Goal: Find specific page/section: Go to known website

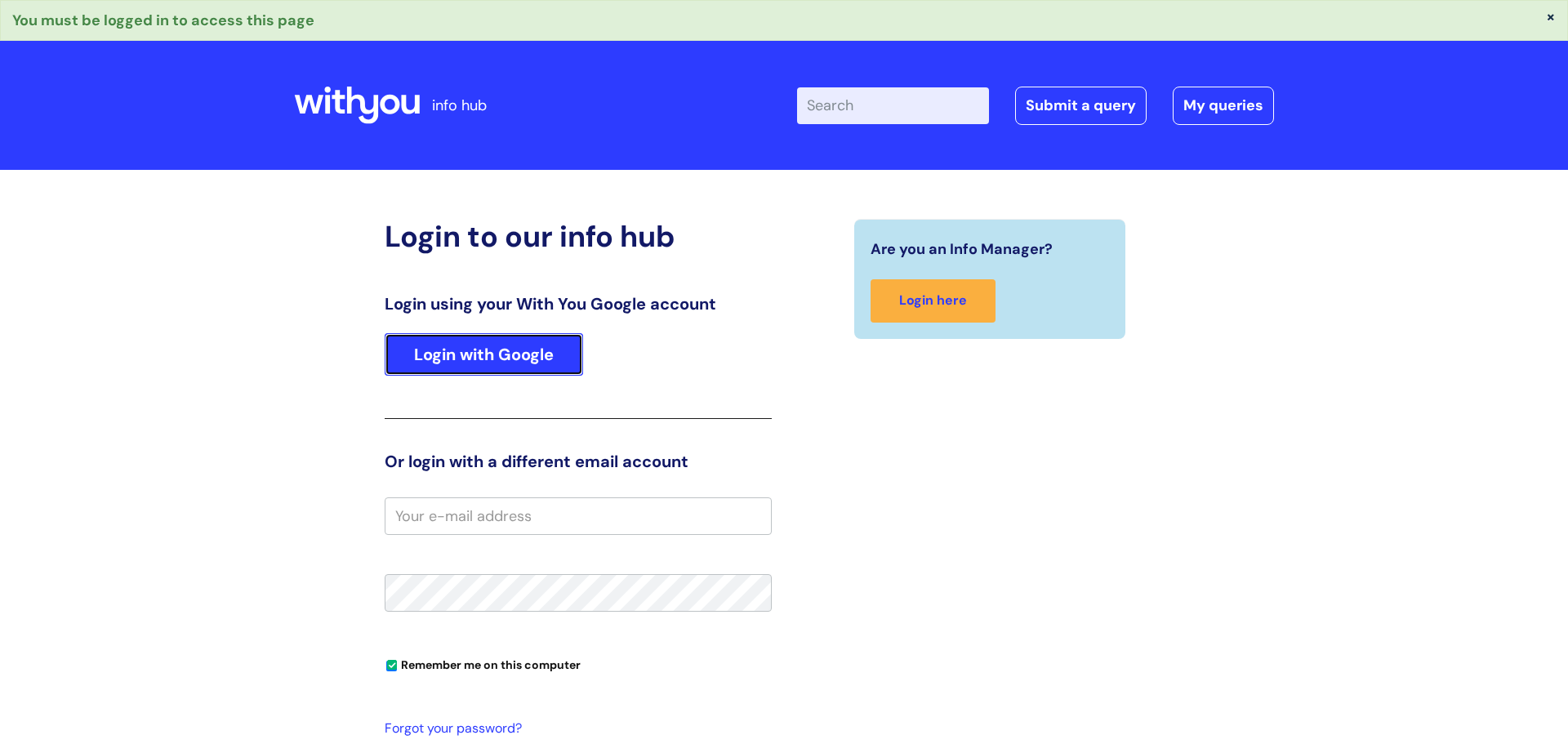
click at [548, 355] on link "Login with Google" at bounding box center [483, 354] width 198 height 42
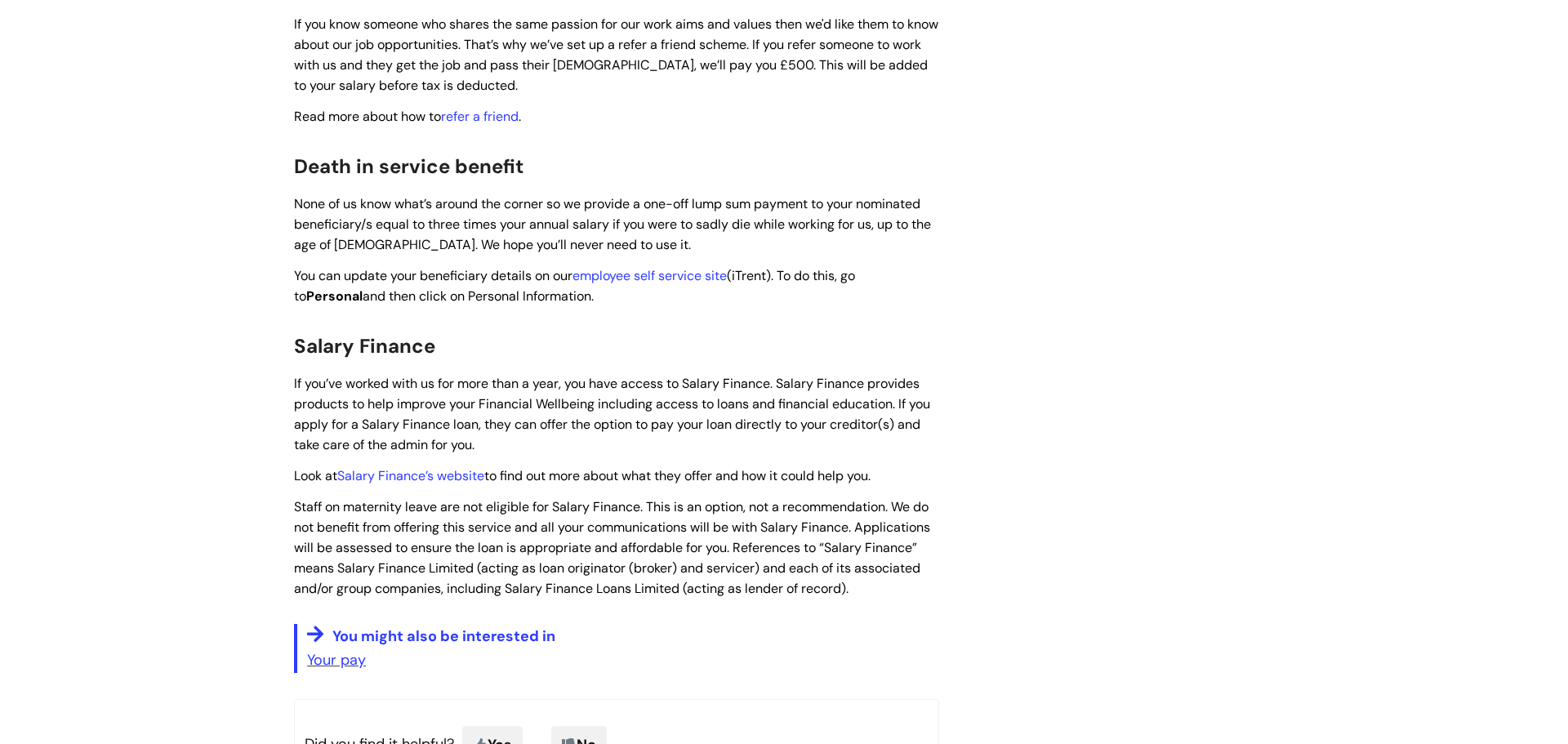
scroll to position [2117, 0]
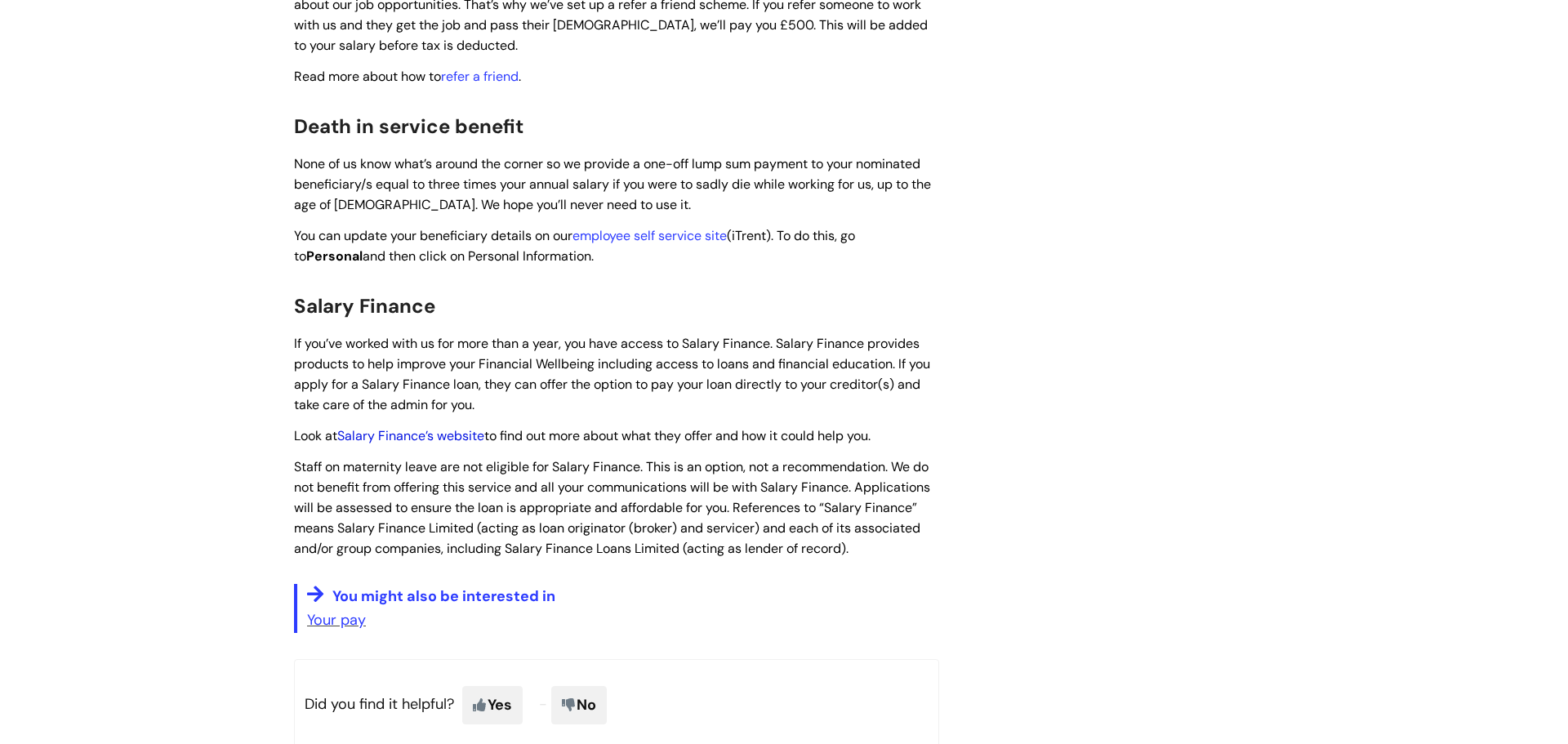
click at [381, 427] on link "Salary Finance’s website" at bounding box center [411, 435] width 147 height 17
